Goal: Task Accomplishment & Management: Complete application form

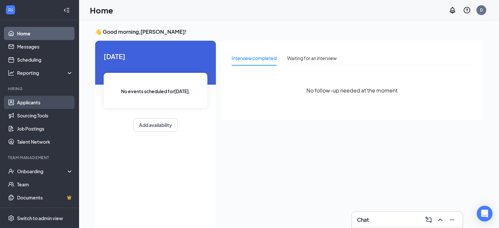
click at [29, 104] on link "Applicants" at bounding box center [45, 102] width 56 height 13
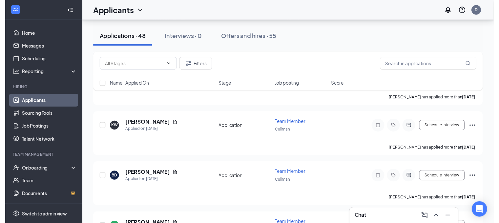
scroll to position [230, 0]
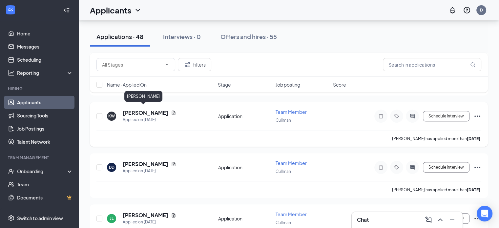
click at [137, 113] on h5 "[PERSON_NAME]" at bounding box center [146, 112] width 46 height 7
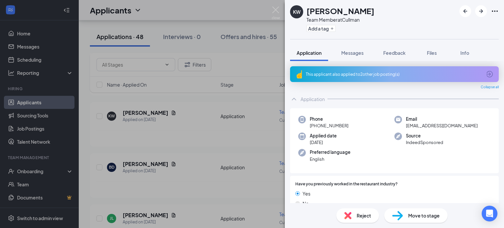
click at [406, 212] on div "Move to stage" at bounding box center [415, 215] width 63 height 14
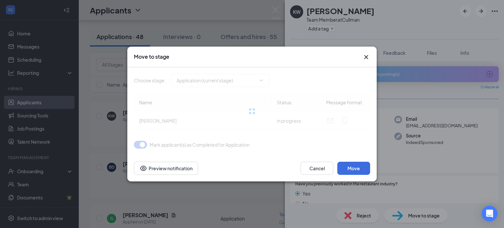
type input "Review Application (next stage)"
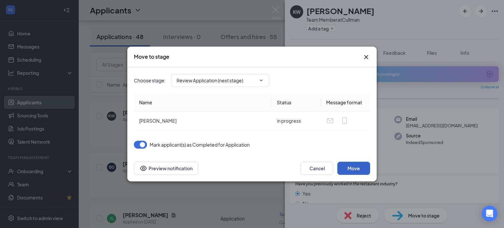
click at [369, 169] on button "Move" at bounding box center [353, 168] width 33 height 13
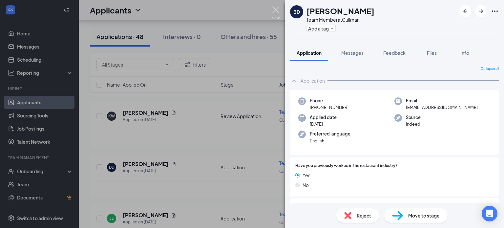
click at [274, 12] on img at bounding box center [276, 13] width 8 height 13
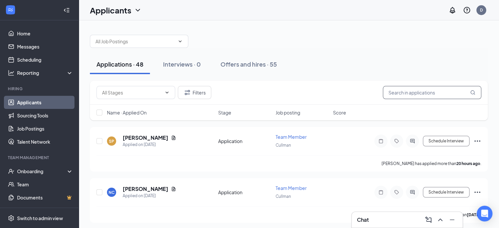
click at [398, 92] on input "text" at bounding box center [432, 92] width 98 height 13
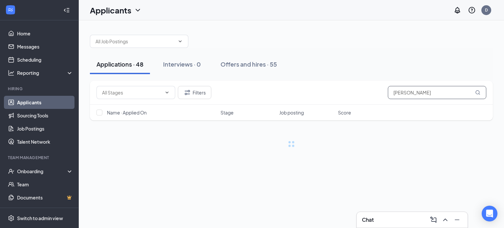
type input "[PERSON_NAME]"
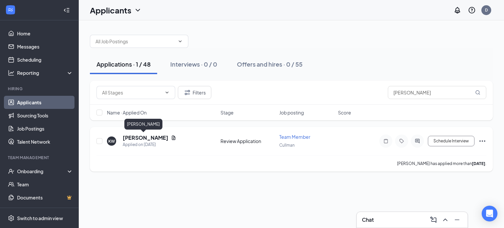
click at [140, 139] on h5 "[PERSON_NAME]" at bounding box center [146, 137] width 46 height 7
click at [131, 135] on h5 "[PERSON_NAME]" at bounding box center [146, 137] width 46 height 7
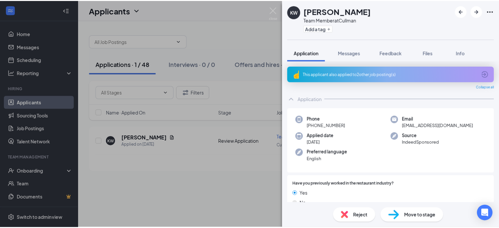
scroll to position [33, 0]
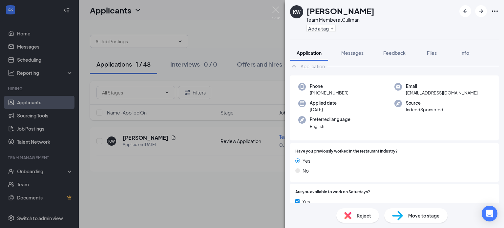
click at [491, 14] on icon "Ellipses" at bounding box center [495, 11] width 8 height 8
click at [440, 27] on link "View full application" at bounding box center [445, 22] width 42 height 7
click at [281, 10] on div "KW [PERSON_NAME] Team Member at Cullman Add a tag Application Messages Feedback…" at bounding box center [252, 114] width 504 height 228
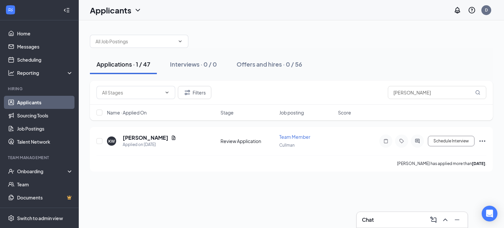
click at [150, 63] on div "Applications · 1 / 47" at bounding box center [123, 64] width 54 height 8
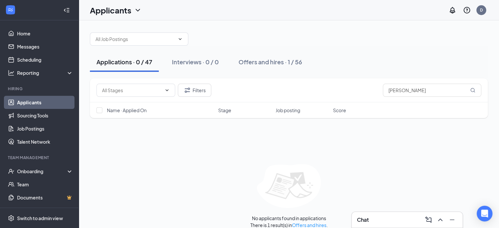
scroll to position [9, 0]
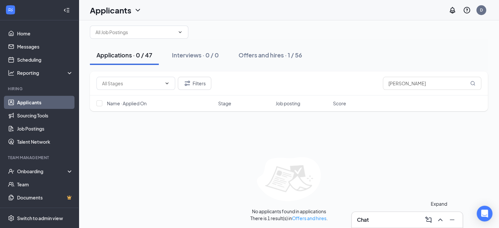
click at [441, 222] on icon "ChevronUp" at bounding box center [440, 220] width 8 height 8
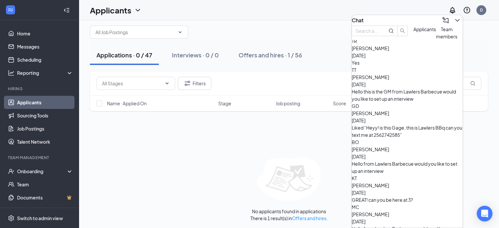
scroll to position [118, 0]
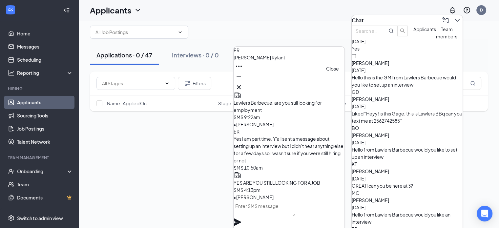
click at [241, 85] on icon "Cross" at bounding box center [239, 87] width 4 height 4
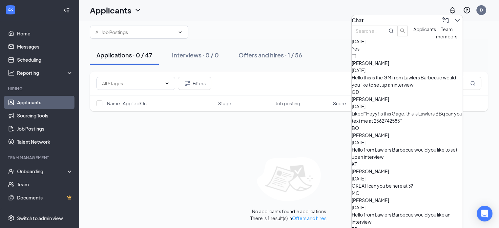
click at [378, 182] on div "GREAT! can you be here at 3?" at bounding box center [407, 185] width 111 height 7
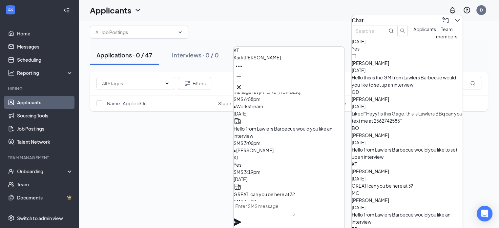
scroll to position [0, 0]
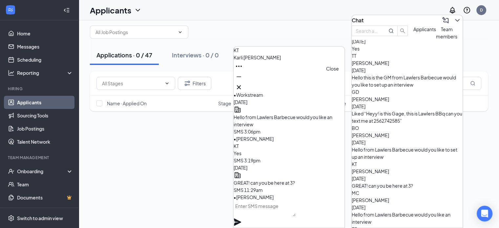
click at [243, 87] on icon "Cross" at bounding box center [239, 87] width 8 height 8
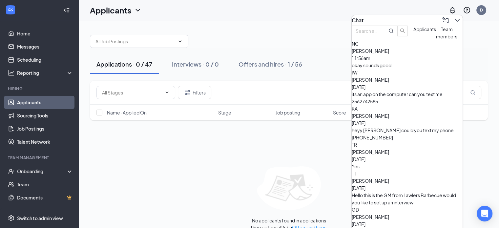
click at [396, 102] on div "IW [PERSON_NAME] [DATE] its an app on the computer can you text me 2562742585" at bounding box center [407, 87] width 111 height 36
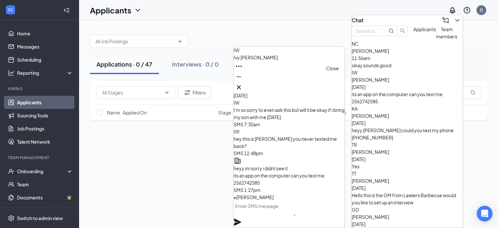
click at [243, 83] on icon "Cross" at bounding box center [239, 87] width 8 height 8
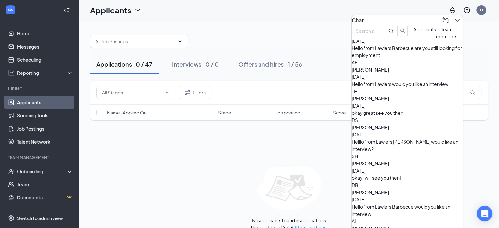
scroll to position [409, 0]
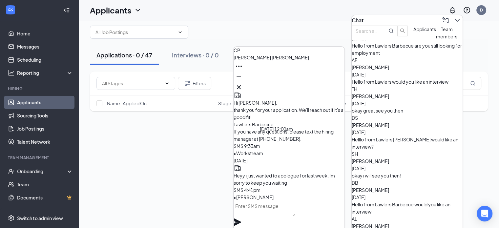
scroll to position [0, 0]
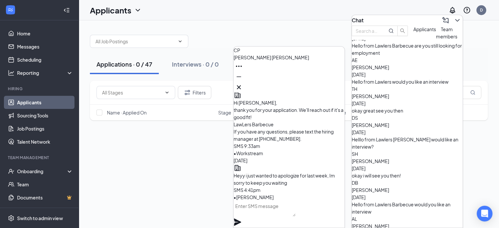
click at [340, 86] on div "CP [PERSON_NAME]" at bounding box center [289, 70] width 111 height 46
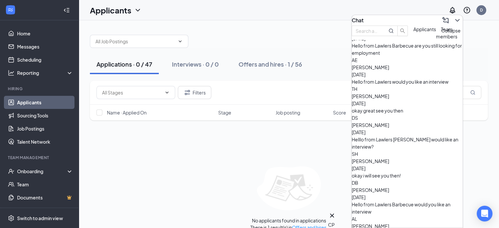
click at [453, 22] on button at bounding box center [457, 20] width 10 height 10
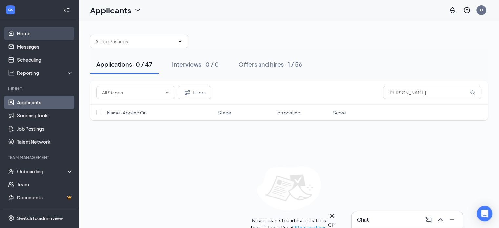
click at [22, 38] on link "Home" at bounding box center [45, 33] width 56 height 13
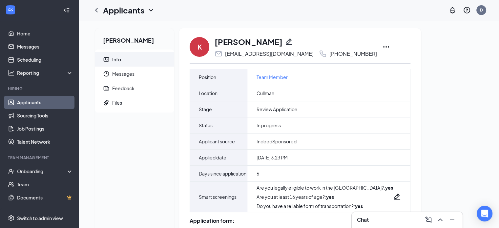
click at [389, 47] on icon "Ellipses" at bounding box center [386, 46] width 6 height 1
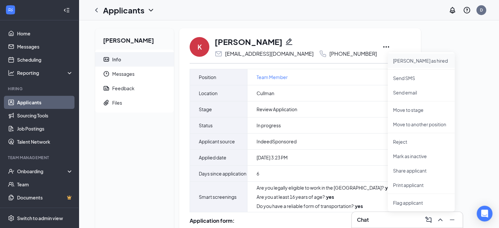
click at [402, 59] on p "[PERSON_NAME] as hired" at bounding box center [421, 60] width 56 height 7
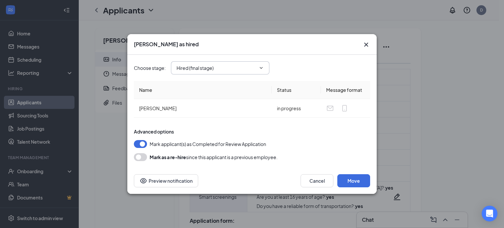
click at [209, 70] on input "Hired (final stage)" at bounding box center [216, 67] width 79 height 7
click at [214, 83] on div "Hired (final stage)" at bounding box center [200, 80] width 37 height 7
click at [360, 178] on button "Move" at bounding box center [353, 180] width 33 height 13
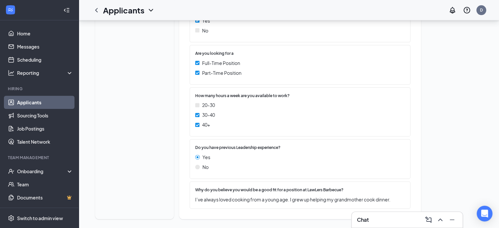
scroll to position [280, 0]
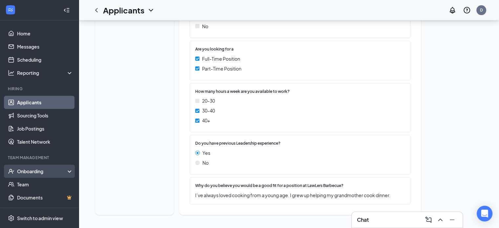
click at [42, 169] on div "Onboarding" at bounding box center [42, 171] width 51 height 7
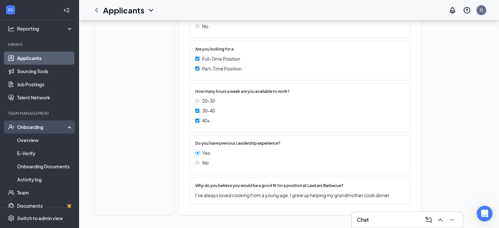
scroll to position [66, 0]
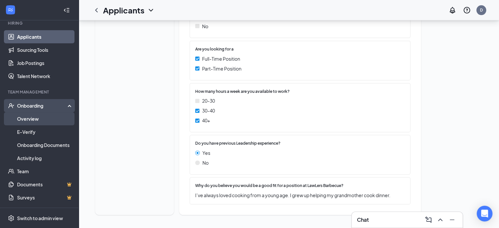
click at [36, 120] on link "Overview" at bounding box center [45, 118] width 56 height 13
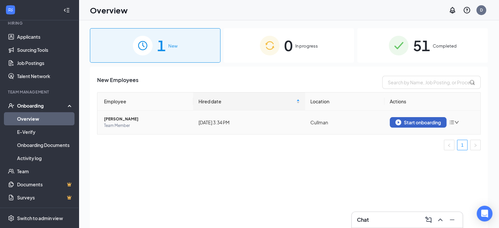
click at [412, 119] on button "Start onboarding" at bounding box center [418, 122] width 57 height 10
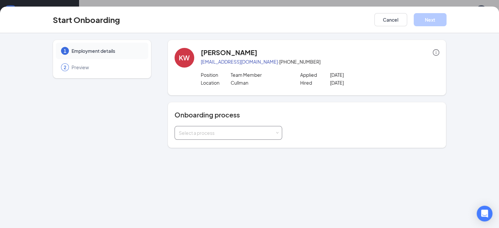
click at [251, 133] on div "Select a process" at bounding box center [227, 133] width 96 height 7
click at [223, 147] on li "New Hire" at bounding box center [212, 147] width 108 height 12
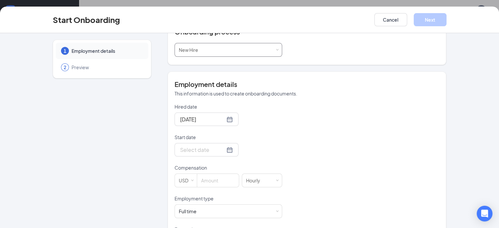
scroll to position [98, 0]
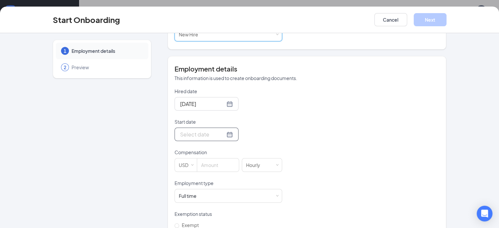
click at [180, 132] on input "Start date" at bounding box center [202, 134] width 45 height 8
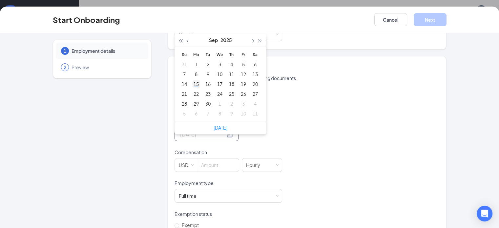
type input "Sep 15, 2025"
click at [192, 85] on div "15" at bounding box center [196, 84] width 8 height 8
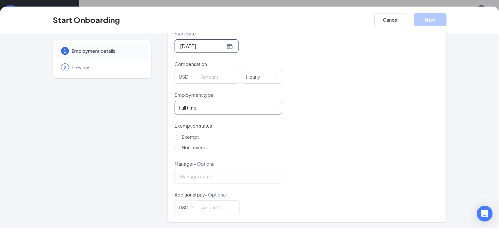
scroll to position [30, 0]
click at [203, 205] on input at bounding box center [218, 207] width 42 height 13
type input "12"
click at [194, 178] on input "Manager - Optional" at bounding box center [229, 177] width 108 height 14
type input "Daisha Tays"
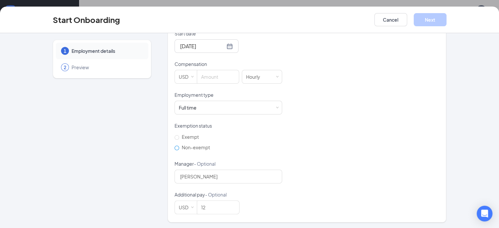
click at [175, 146] on input "Non-exempt" at bounding box center [177, 148] width 5 height 5
radio input "true"
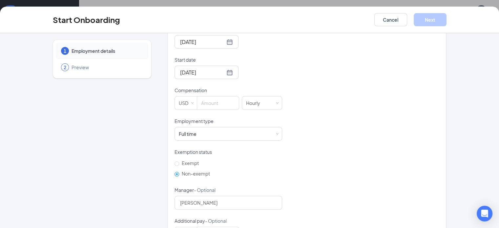
scroll to position [187, 0]
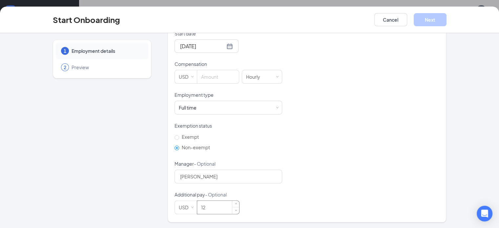
click at [197, 208] on input "12" at bounding box center [218, 207] width 42 height 13
click at [307, 148] on div "Hired date Sep 15, 2025 Start date Sep 15, 2025 Sep 2025 Su Mo Tu We Th Fr Sa 3…" at bounding box center [307, 107] width 265 height 215
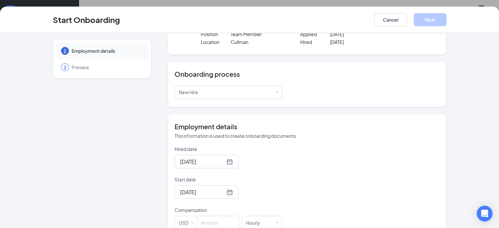
scroll to position [0, 0]
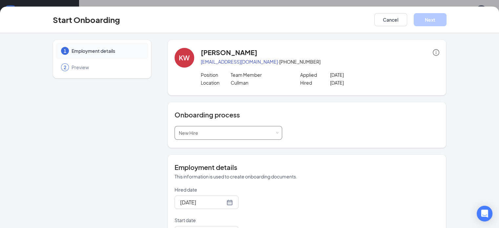
click at [276, 132] on span at bounding box center [277, 133] width 3 height 3
click at [236, 141] on li "New Hire" at bounding box center [210, 147] width 108 height 12
click at [315, 116] on h4 "Onboarding process" at bounding box center [307, 114] width 265 height 9
click at [79, 70] on span "Preview" at bounding box center [107, 67] width 70 height 7
click at [78, 46] on div "1 Employment details" at bounding box center [102, 51] width 93 height 16
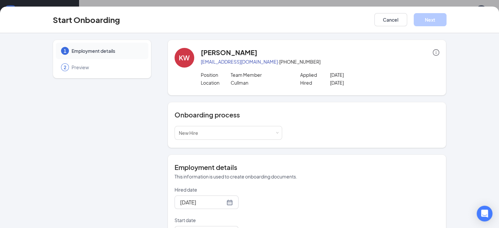
click at [75, 67] on span "Preview" at bounding box center [107, 67] width 70 height 7
click at [271, 53] on div "[PERSON_NAME]" at bounding box center [320, 52] width 239 height 9
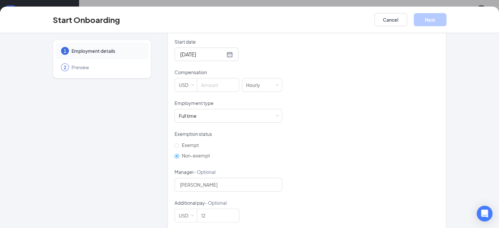
scroll to position [187, 0]
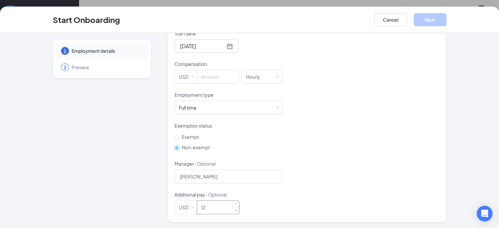
click at [197, 206] on input "12" at bounding box center [218, 207] width 42 height 13
click at [235, 209] on span "Decrease Value" at bounding box center [236, 210] width 2 height 2
type input "12"
click at [232, 201] on span "Increase Value" at bounding box center [235, 205] width 7 height 8
click at [194, 175] on input "Daisha Tays" at bounding box center [229, 177] width 108 height 14
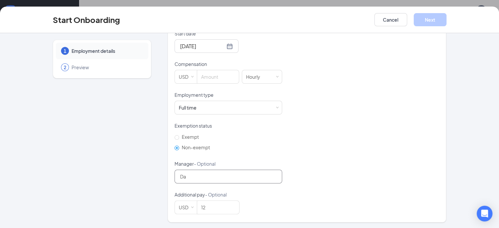
type input "D"
click at [205, 209] on input "12" at bounding box center [218, 207] width 42 height 13
type input "1"
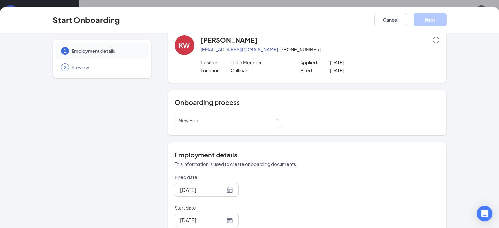
scroll to position [0, 0]
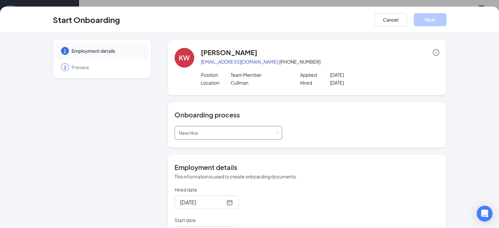
click at [276, 133] on span at bounding box center [277, 133] width 3 height 3
click at [377, 124] on div "Onboarding process Select a process New Hire" at bounding box center [307, 125] width 265 height 30
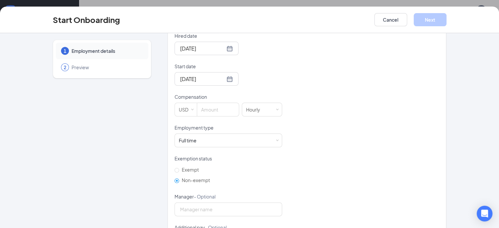
scroll to position [187, 0]
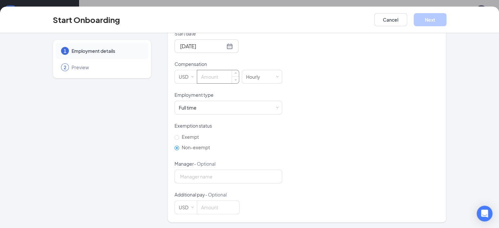
click at [199, 74] on input at bounding box center [218, 76] width 42 height 13
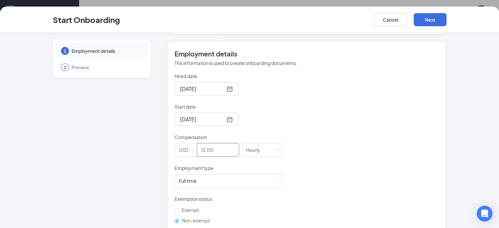
scroll to position [88, 0]
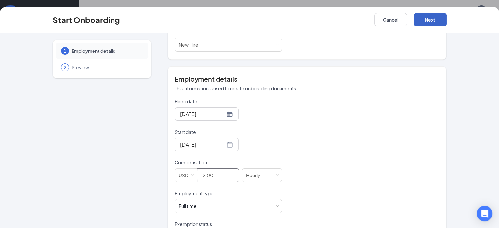
type input "12"
click at [447, 21] on button "Next" at bounding box center [430, 19] width 33 height 13
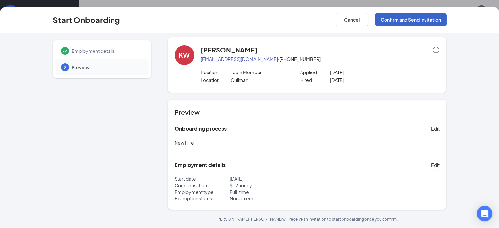
click at [446, 19] on button "Confirm and Send Invitation" at bounding box center [411, 19] width 72 height 13
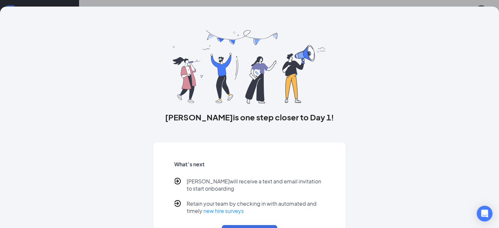
scroll to position [0, 0]
